Goal: Task Accomplishment & Management: Use online tool/utility

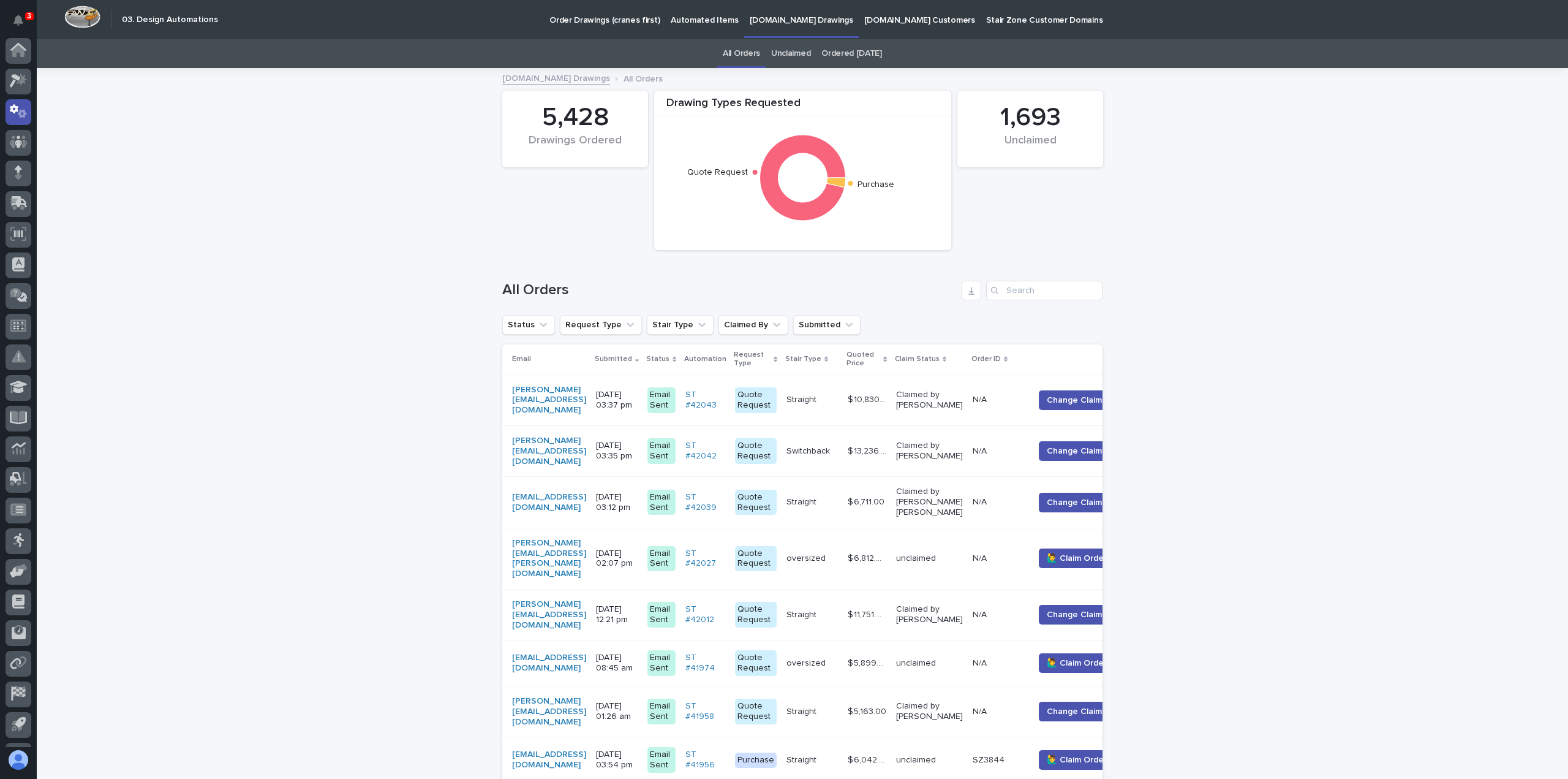
scroll to position [57, 0]
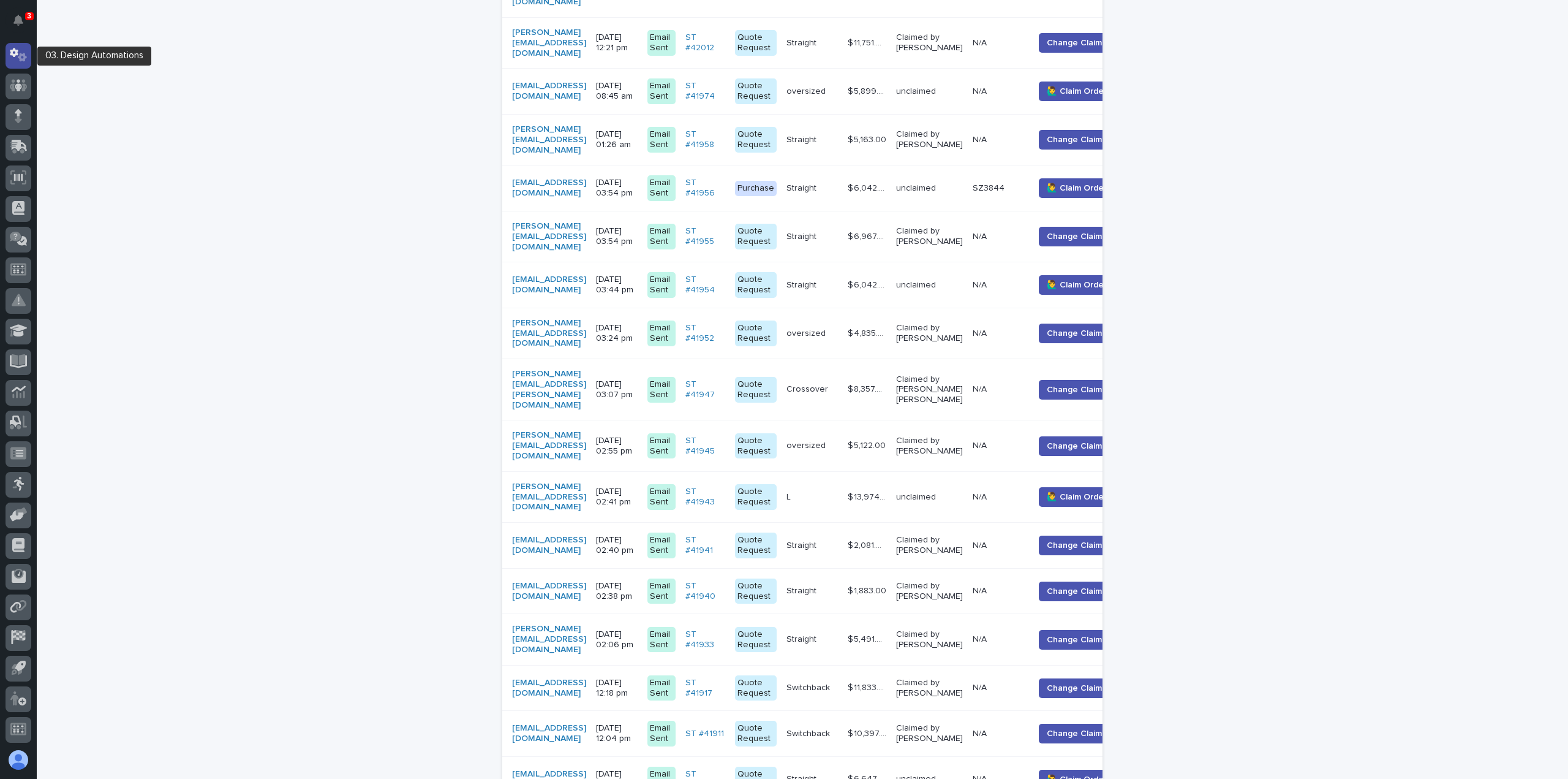
click at [19, 51] on icon at bounding box center [19, 54] width 18 height 14
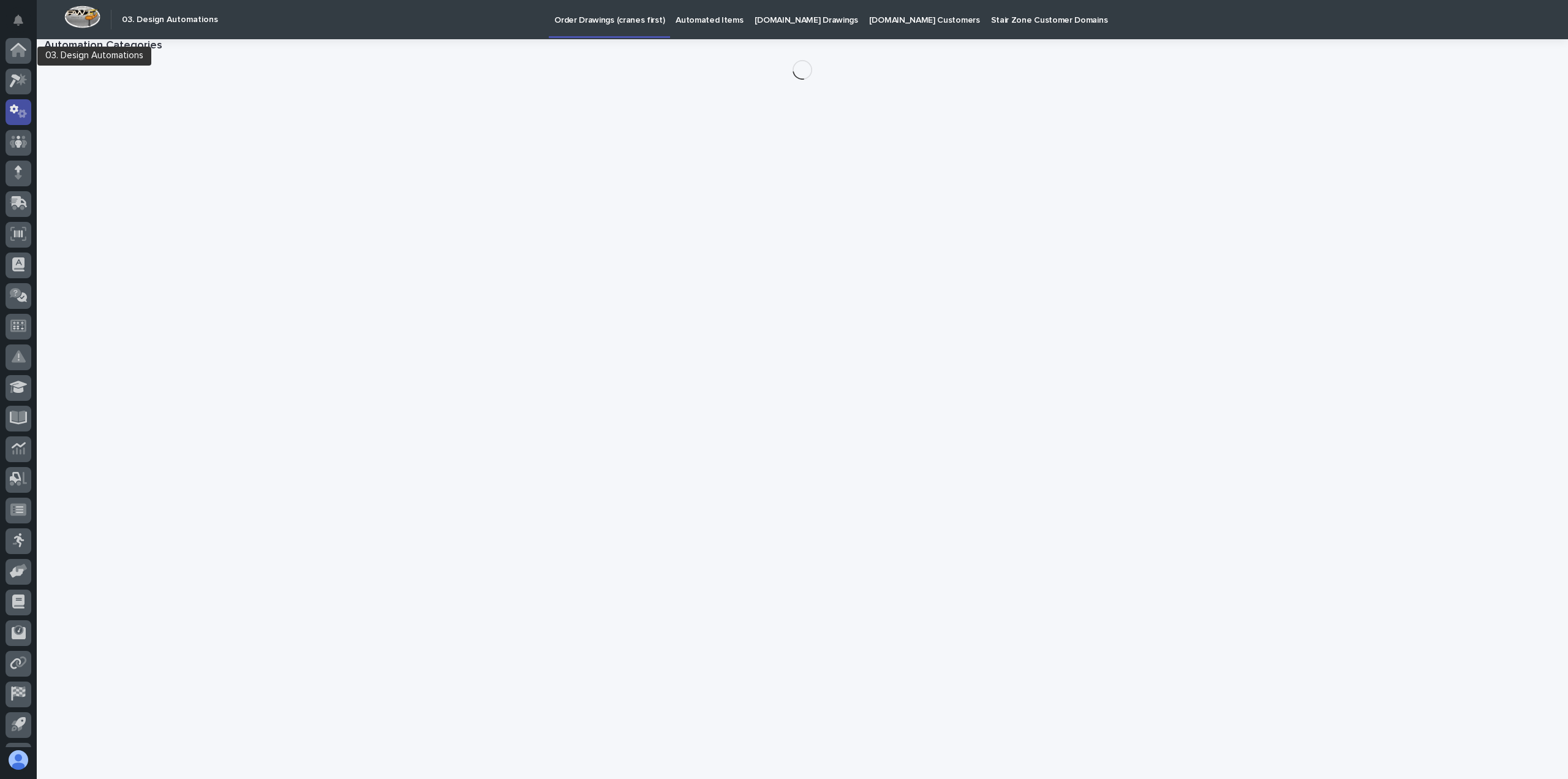
scroll to position [57, 0]
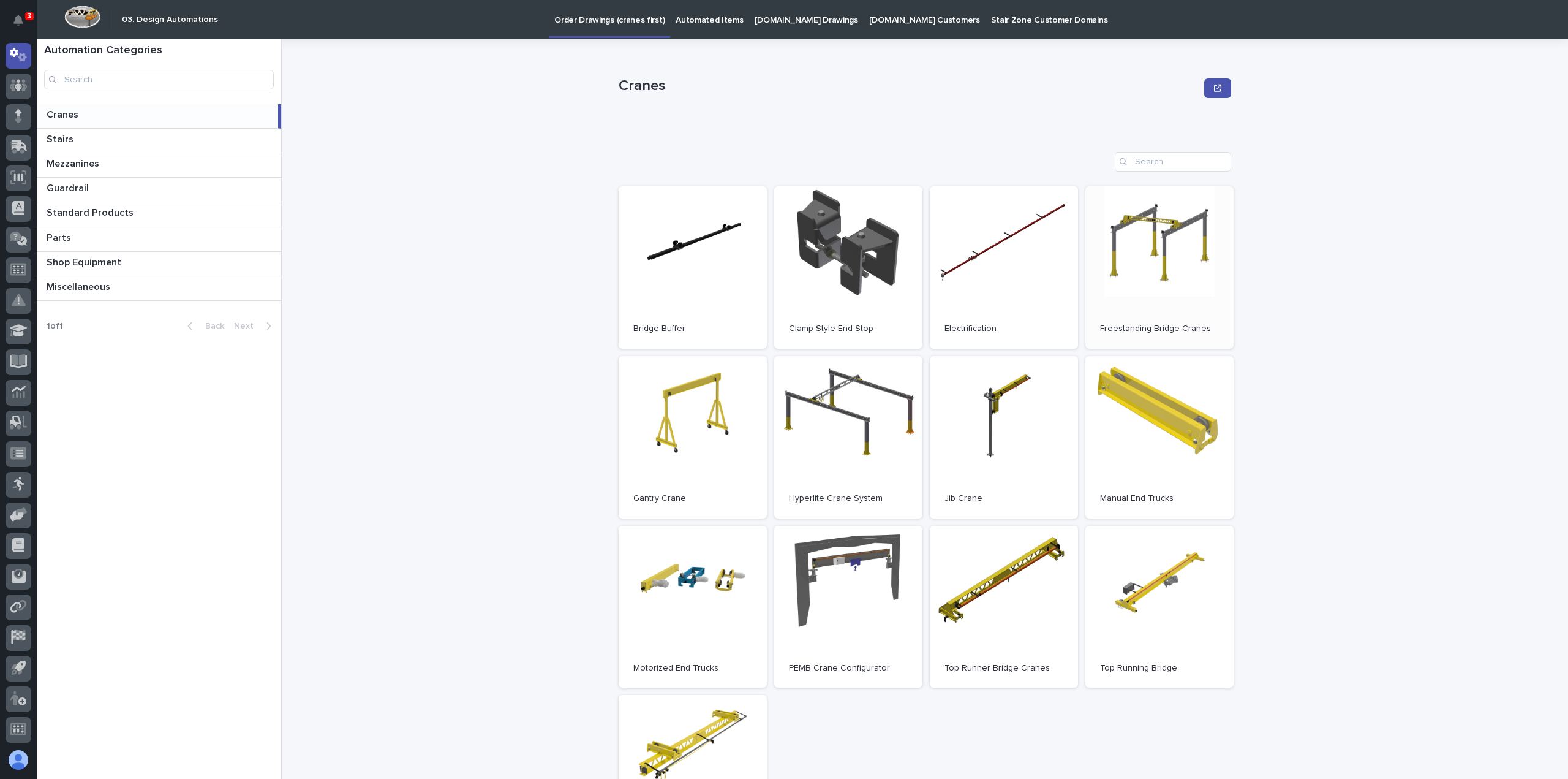
click at [1160, 250] on link "Open" at bounding box center [1159, 267] width 148 height 163
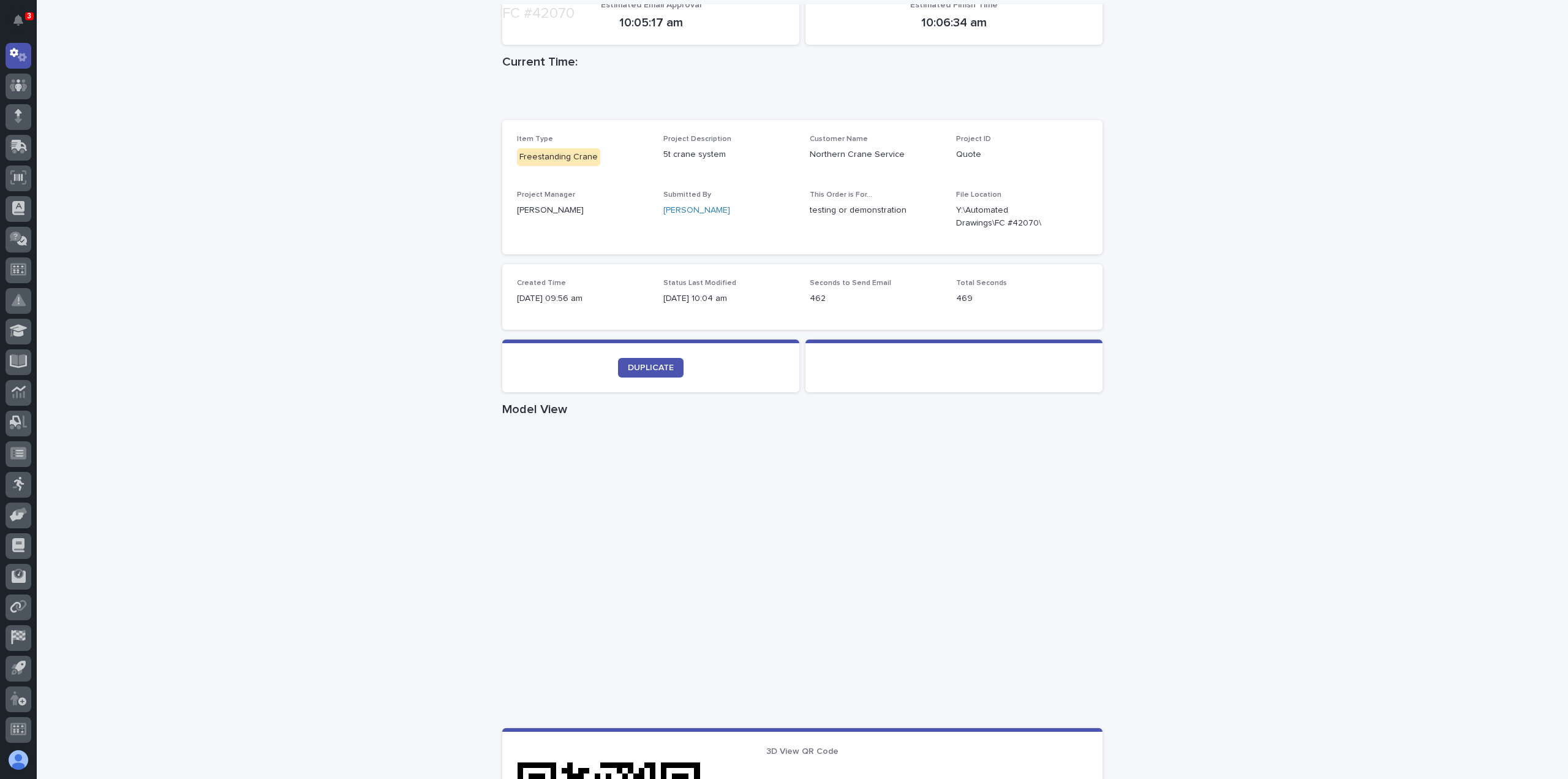
scroll to position [327, 0]
click at [638, 361] on span "DUPLICATE" at bounding box center [651, 365] width 46 height 8
